Goal: Transaction & Acquisition: Purchase product/service

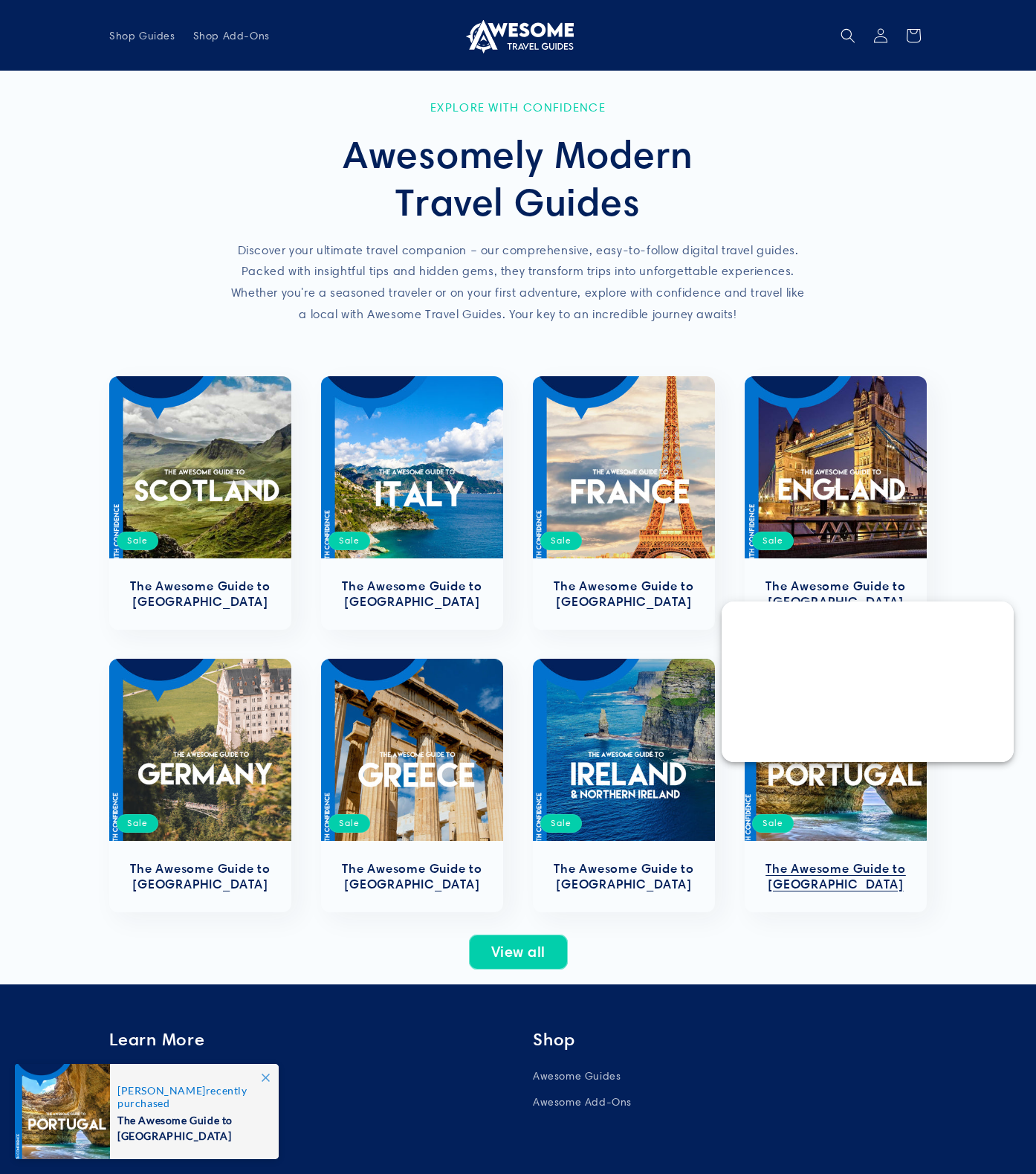
click at [846, 861] on link "The Awesome Guide to [GEOGRAPHIC_DATA]" at bounding box center [835, 876] width 153 height 31
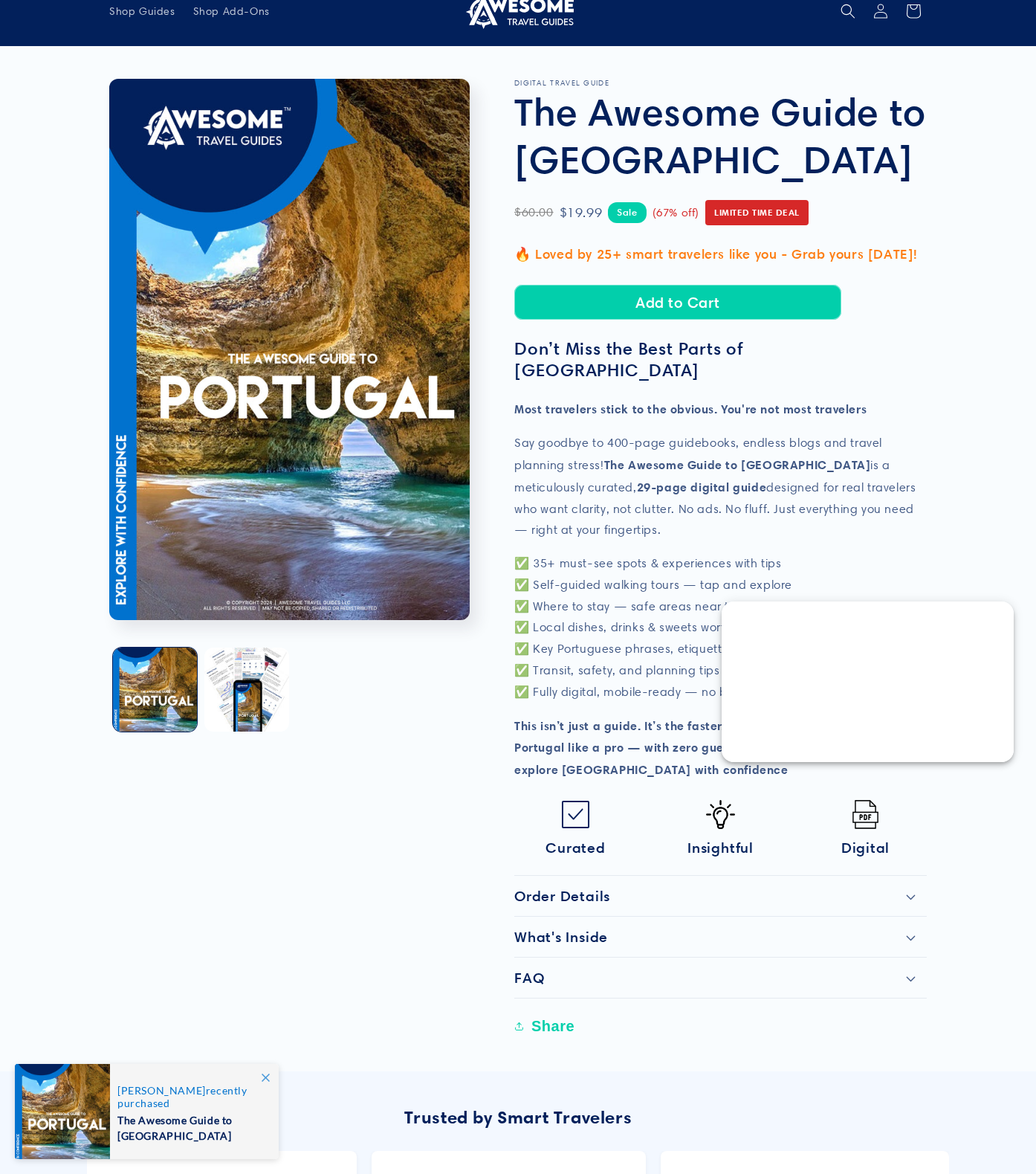
scroll to position [45, 0]
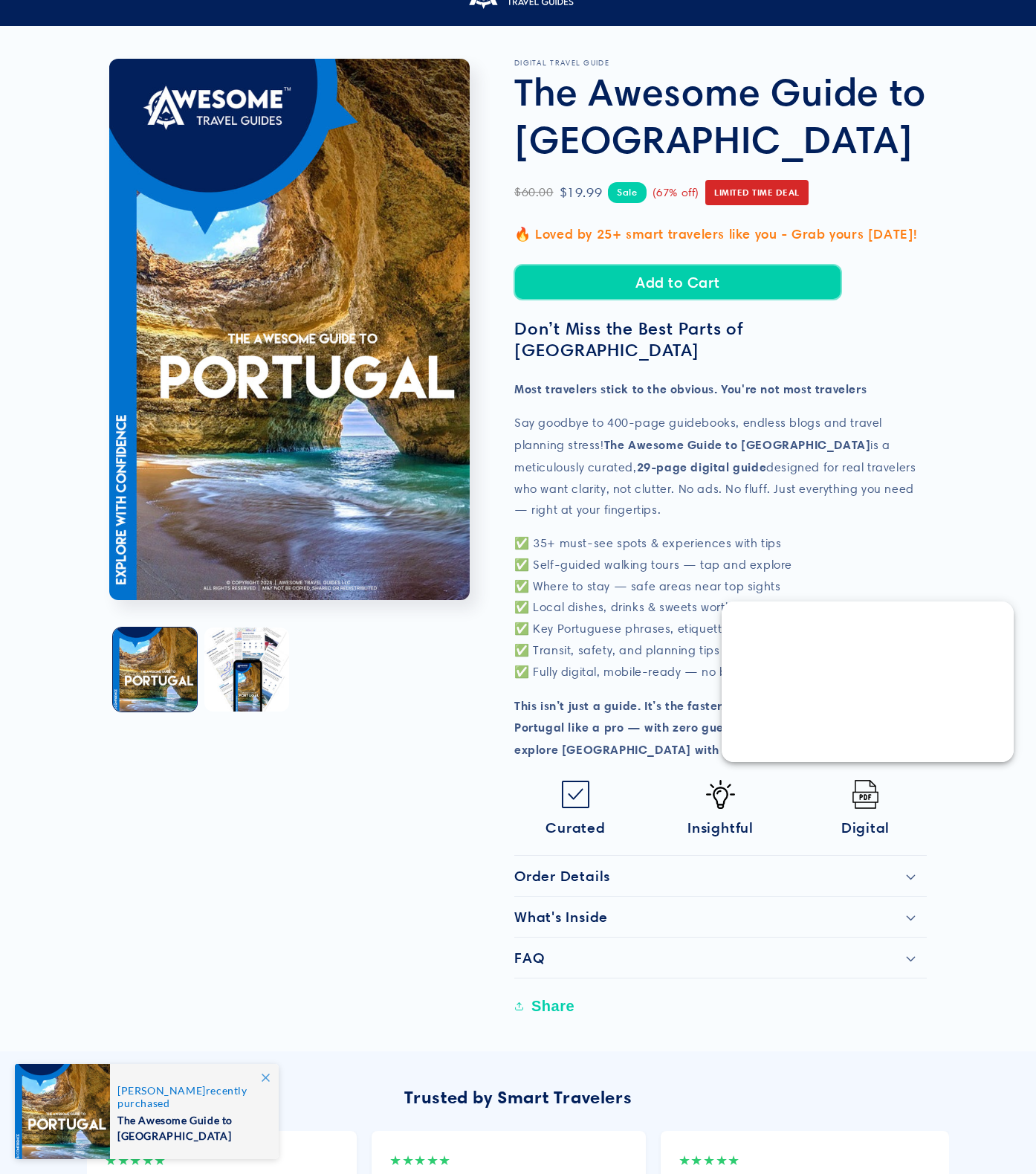
click at [651, 277] on button "Add to Cart" at bounding box center [678, 282] width 327 height 35
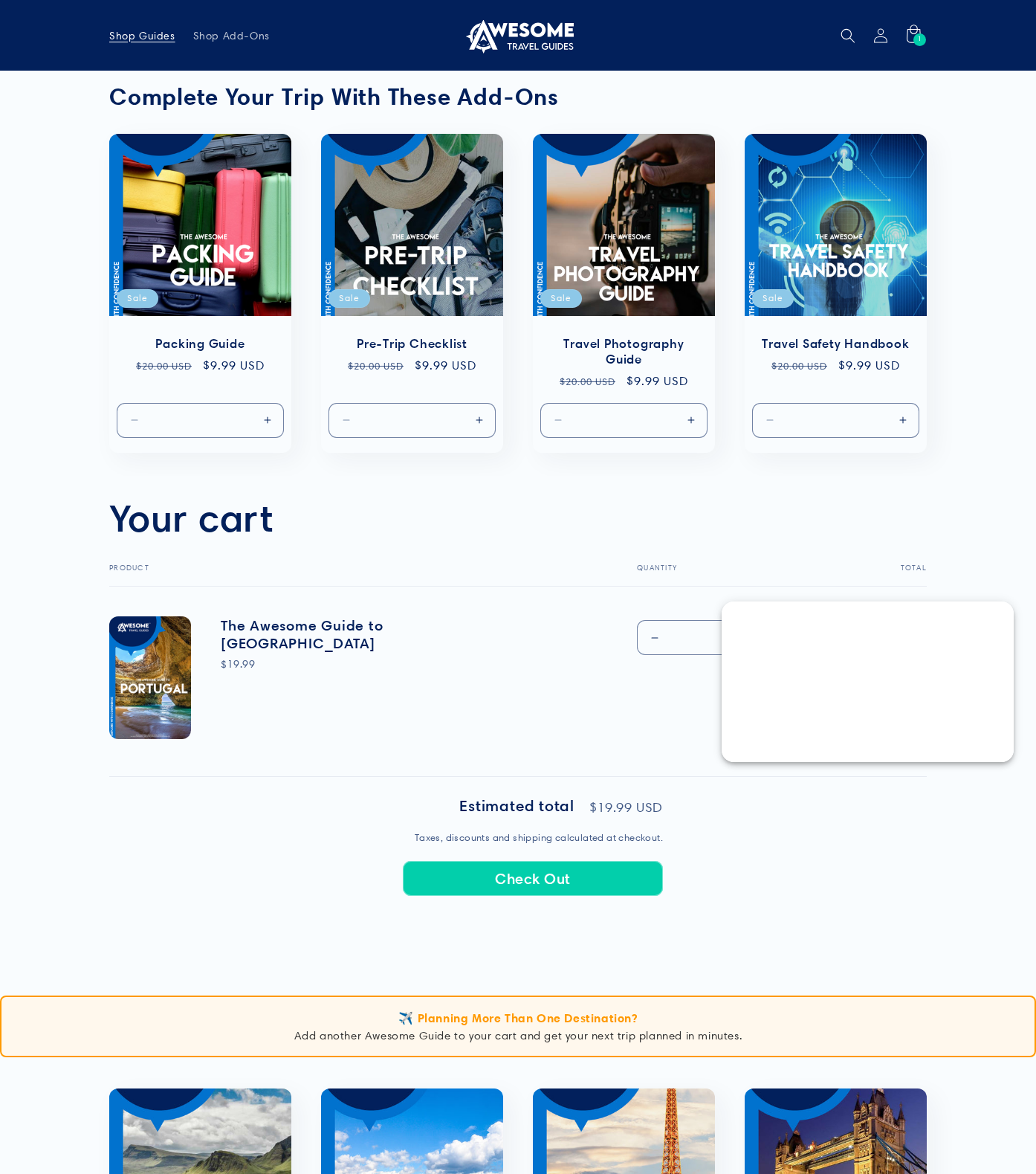
click at [141, 32] on span "Shop Guides" at bounding box center [142, 35] width 66 height 13
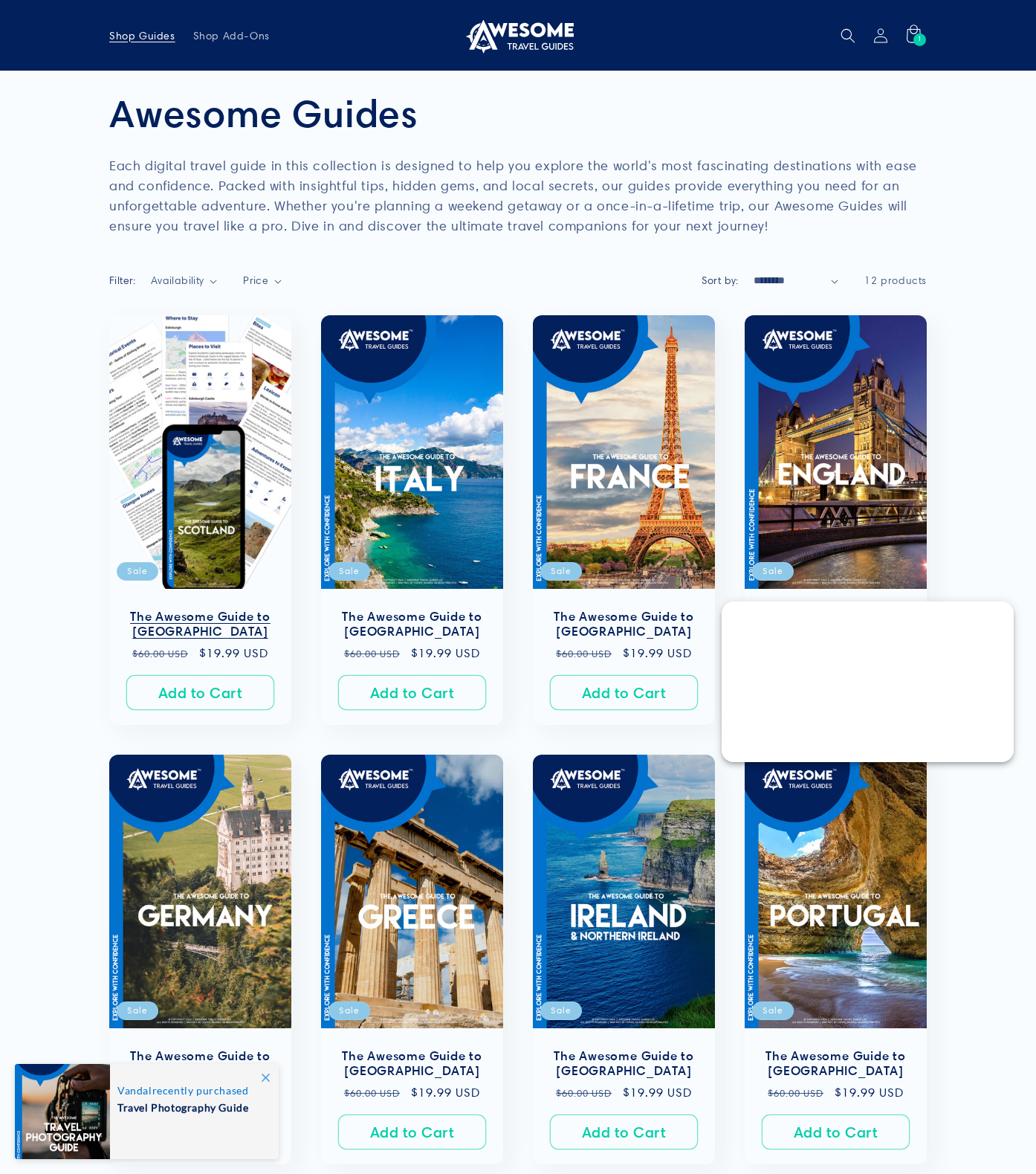
click at [259, 609] on link "The Awesome Guide to [GEOGRAPHIC_DATA]" at bounding box center [200, 624] width 153 height 31
